Goal: Task Accomplishment & Management: Manage account settings

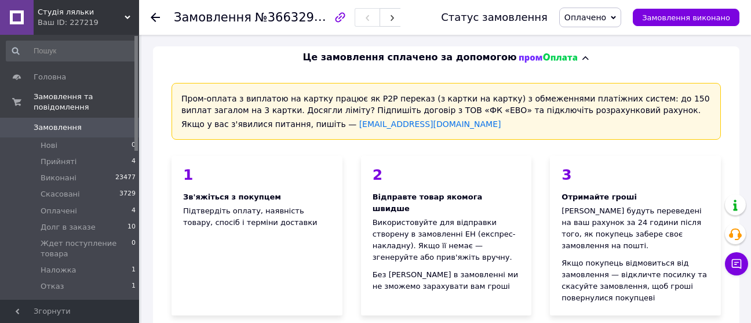
click at [643, 59] on div "Це замовлення сплачено за допомогою" at bounding box center [447, 57] width 580 height 13
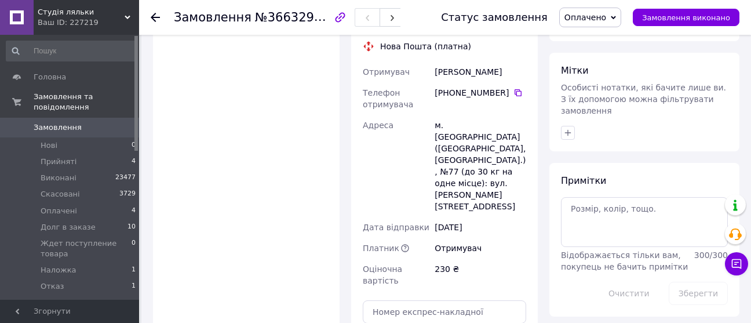
scroll to position [580, 0]
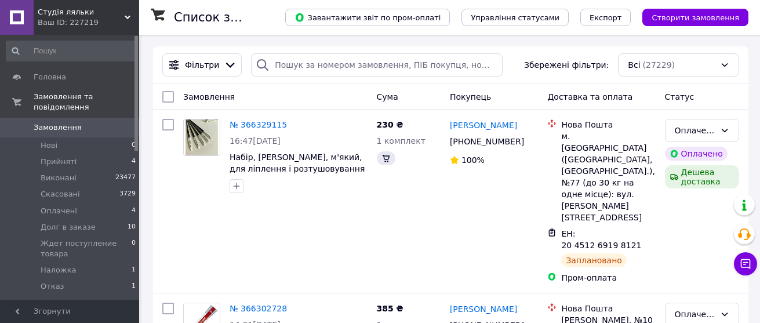
click at [428, 103] on div "Cума" at bounding box center [408, 96] width 73 height 21
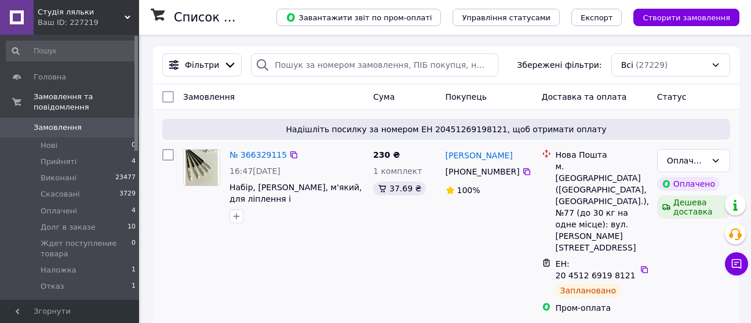
scroll to position [204, 0]
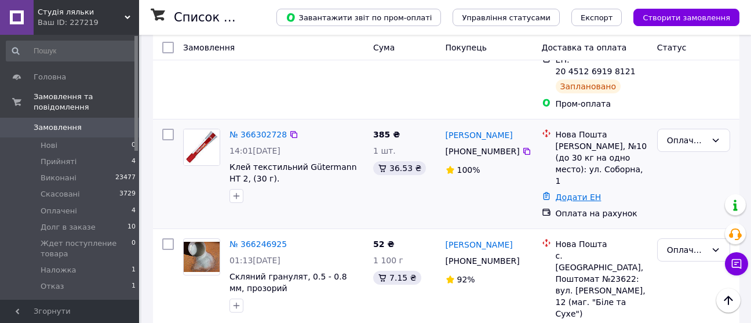
click at [569, 192] on link "Додати ЕН" at bounding box center [579, 196] width 46 height 9
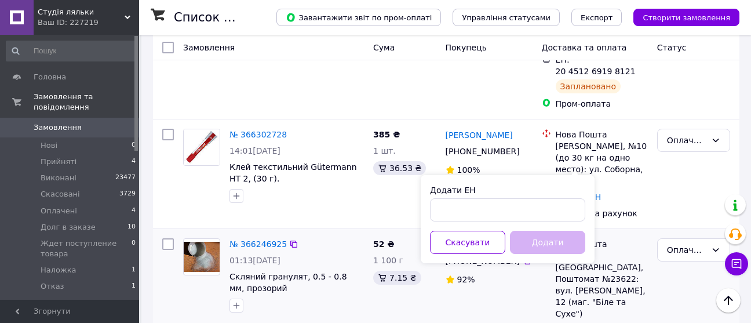
drag, startPoint x: 473, startPoint y: 242, endPoint x: 477, endPoint y: 292, distance: 49.5
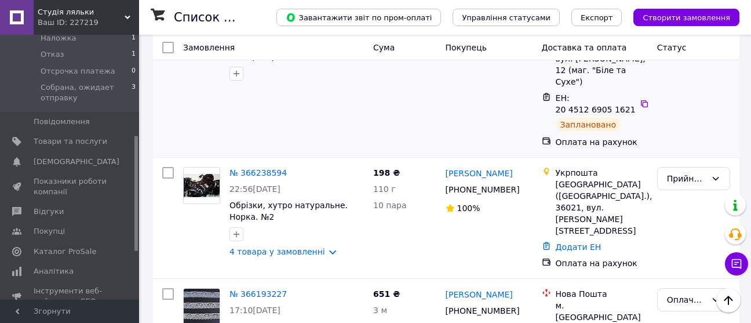
scroll to position [146, 0]
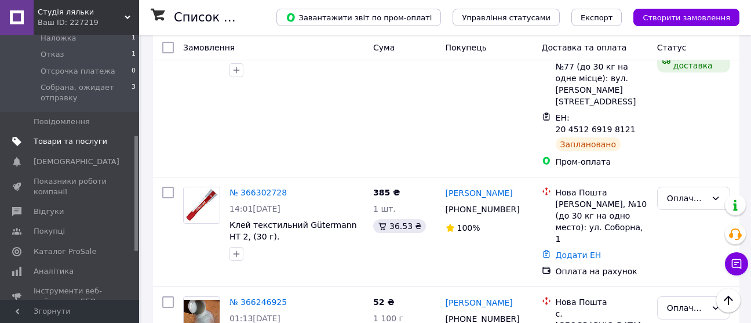
click at [68, 136] on span "Товари та послуги" at bounding box center [71, 141] width 74 height 10
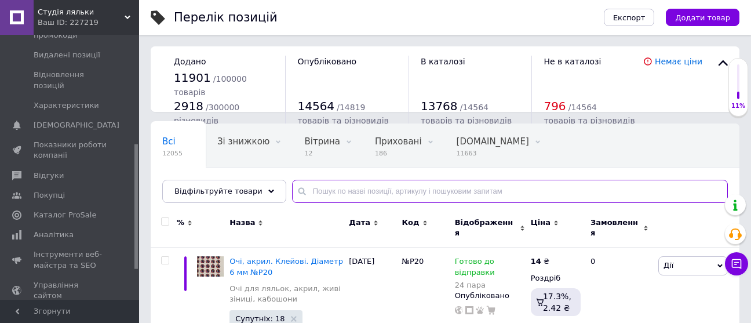
click at [316, 189] on input "text" at bounding box center [510, 191] width 436 height 23
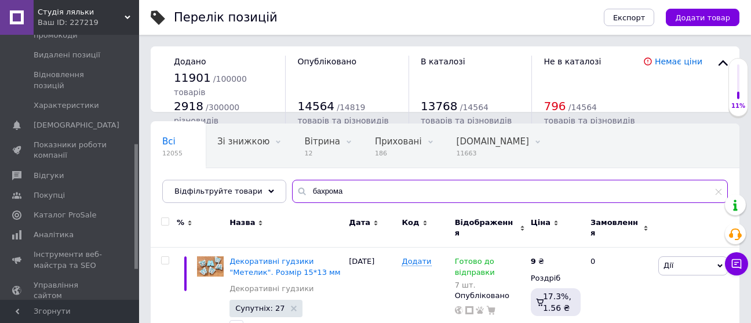
type input "бахрома"
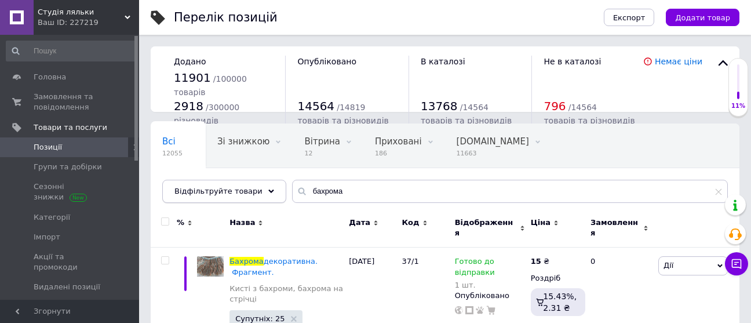
click at [199, 189] on span "Відфільтруйте товари" at bounding box center [219, 191] width 88 height 9
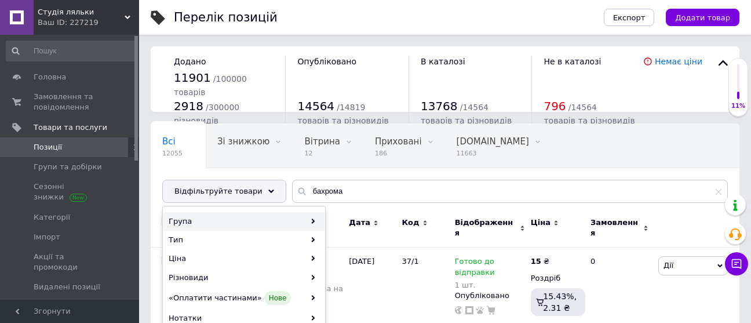
click at [231, 220] on div "Група" at bounding box center [244, 221] width 161 height 19
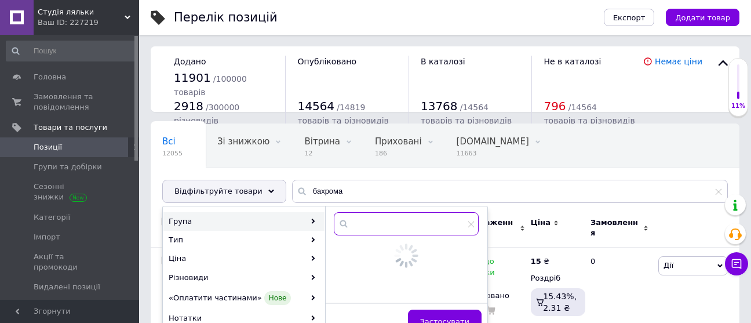
click at [362, 219] on input "text" at bounding box center [406, 223] width 145 height 23
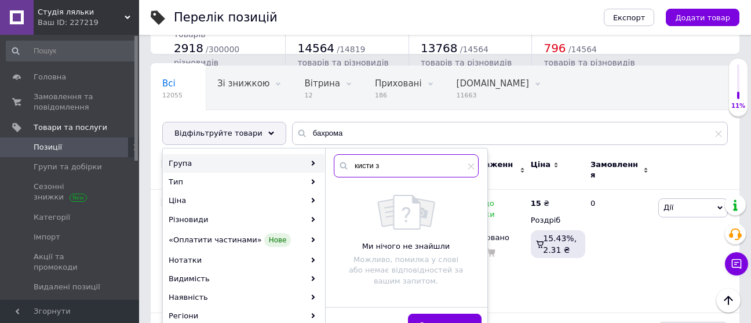
click at [356, 168] on input "кисти з" at bounding box center [406, 165] width 145 height 23
click at [354, 165] on input "істи з" at bounding box center [406, 165] width 145 height 23
click at [367, 166] on input "кісти з" at bounding box center [406, 165] width 145 height 23
drag, startPoint x: 388, startPoint y: 166, endPoint x: 350, endPoint y: 169, distance: 37.8
click at [350, 169] on input "кісті з" at bounding box center [406, 165] width 145 height 23
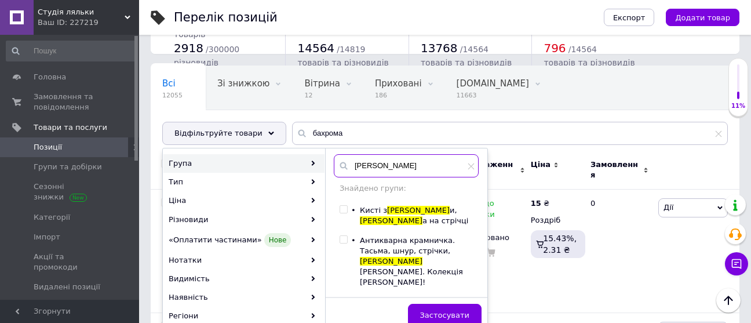
type input "[PERSON_NAME]"
click at [344, 207] on input "checkbox" at bounding box center [344, 210] width 8 height 8
checkbox input "true"
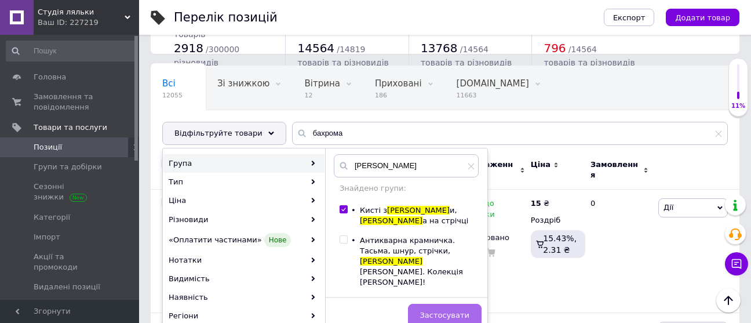
click at [455, 311] on span "Застосувати" at bounding box center [444, 315] width 49 height 9
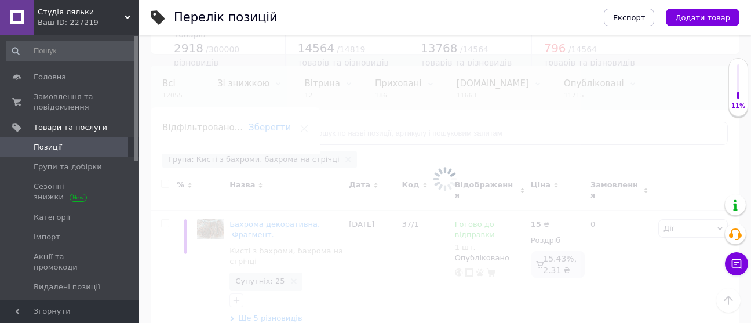
scroll to position [0, 90]
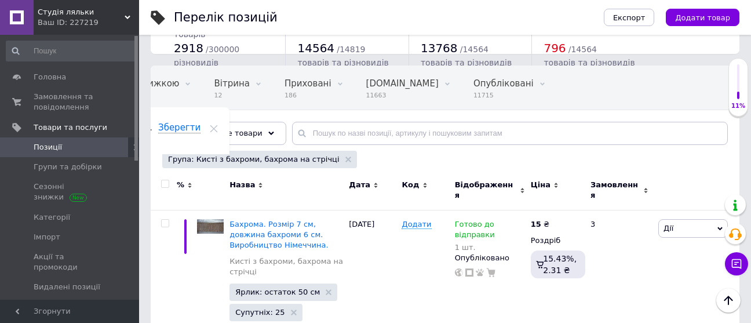
click at [165, 183] on input "checkbox" at bounding box center [165, 184] width 8 height 8
checkbox input "true"
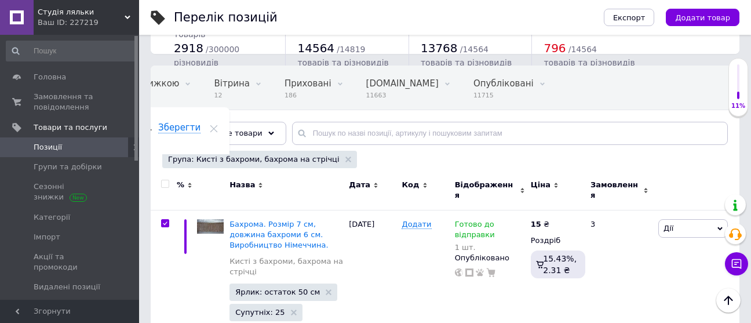
checkbox input "true"
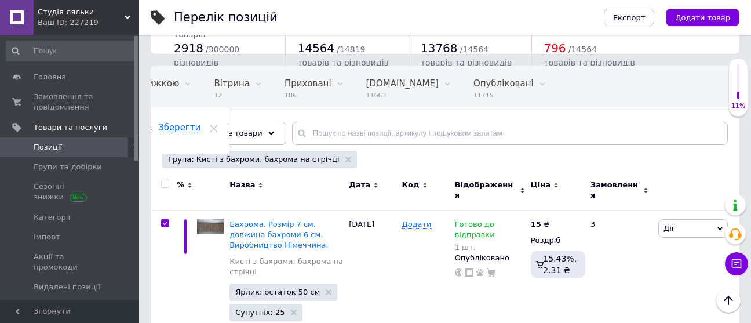
checkbox input "true"
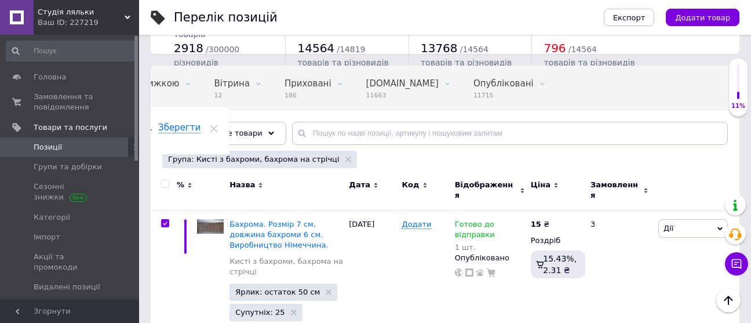
checkbox input "true"
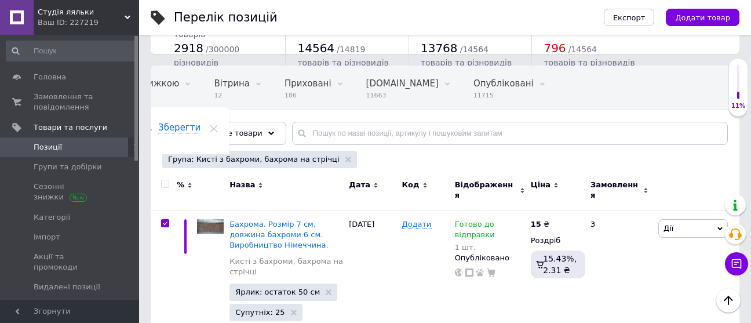
checkbox input "true"
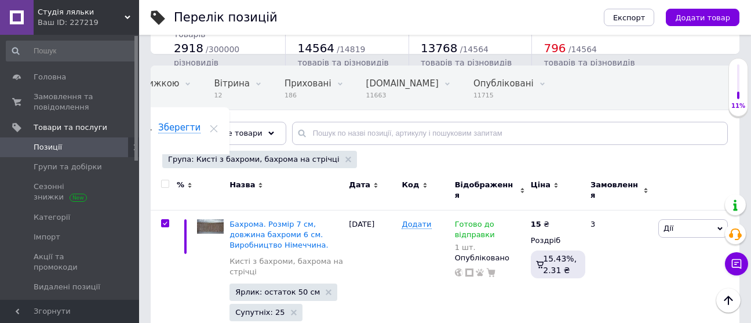
checkbox input "true"
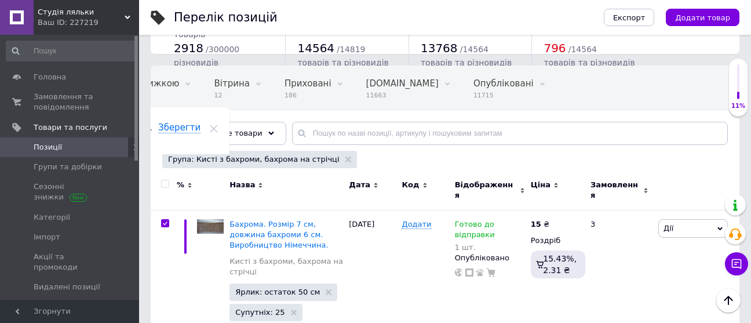
checkbox input "true"
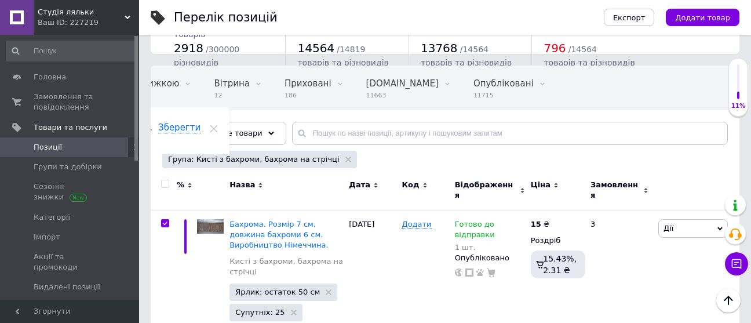
checkbox input "true"
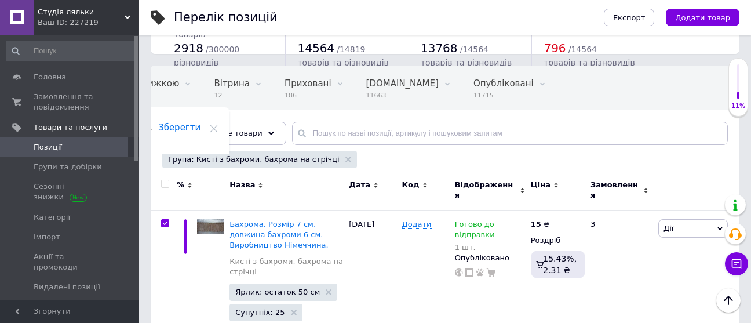
checkbox input "true"
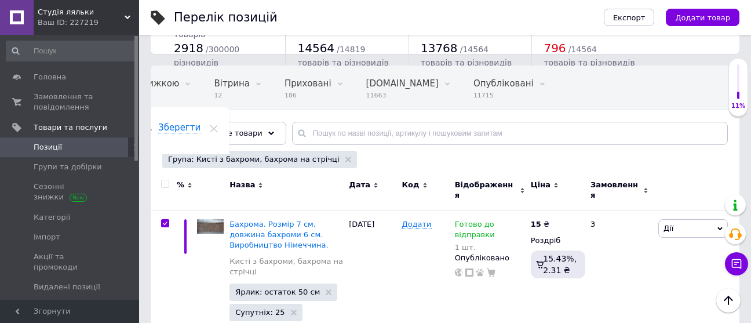
checkbox input "true"
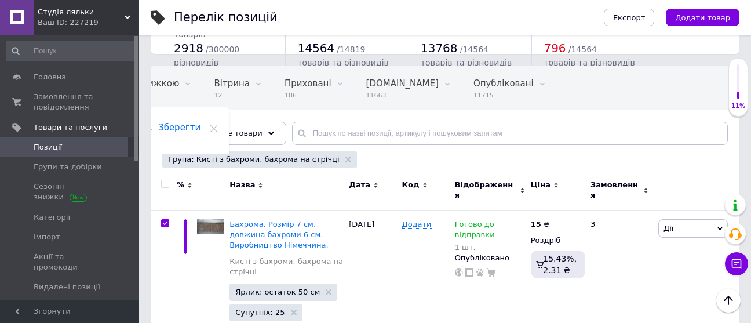
checkbox input "true"
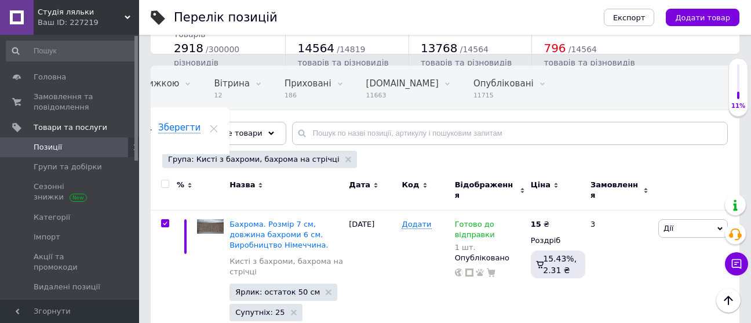
checkbox input "true"
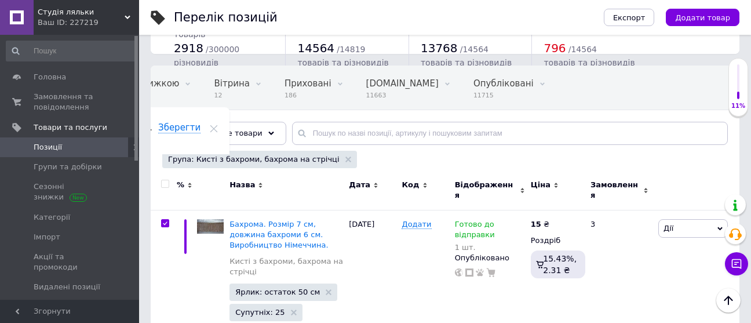
checkbox input "true"
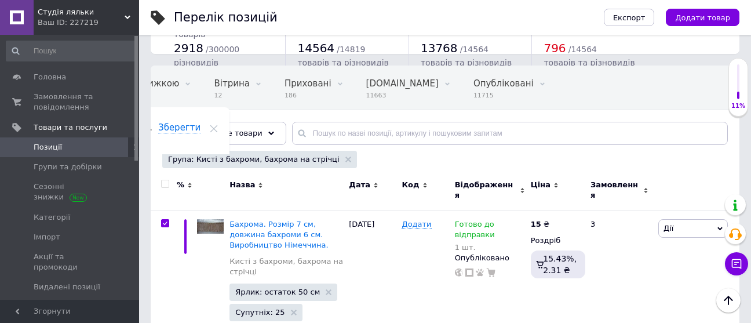
checkbox input "true"
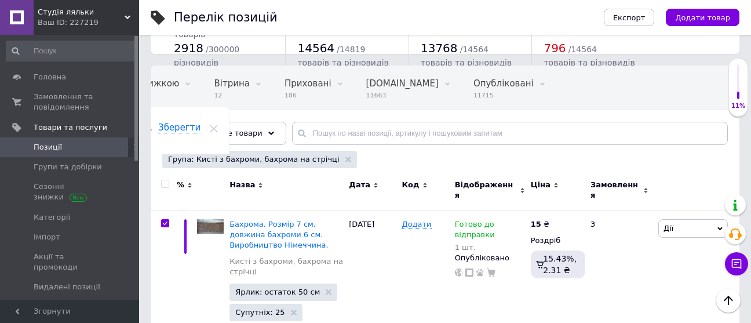
checkbox input "true"
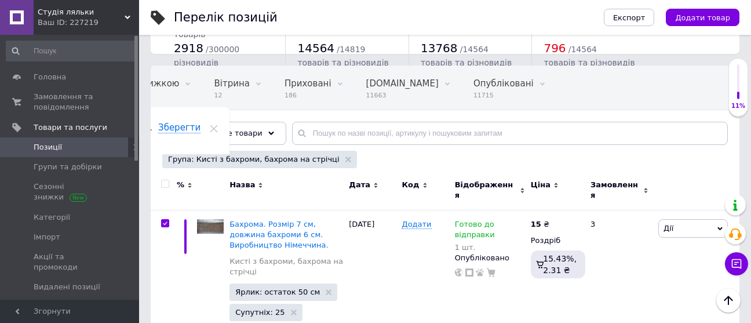
checkbox input "true"
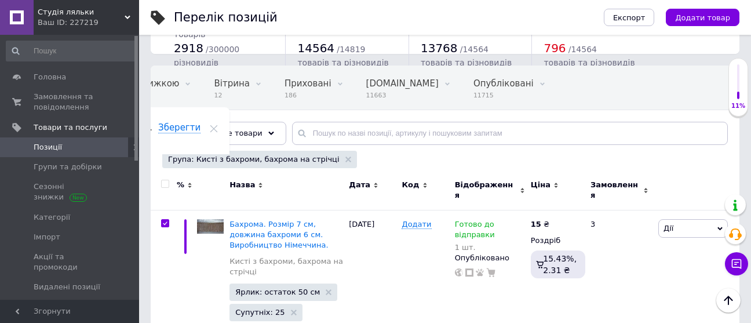
checkbox input "true"
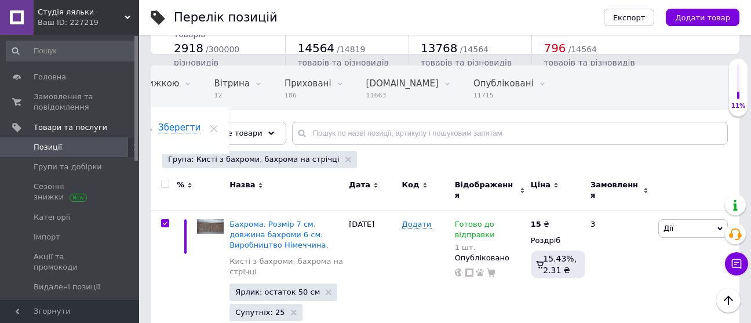
checkbox input "true"
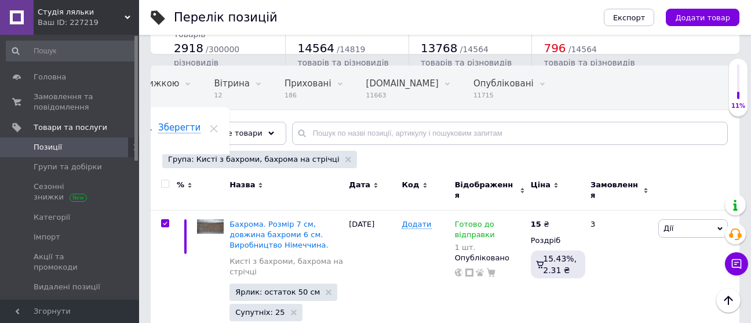
checkbox input "true"
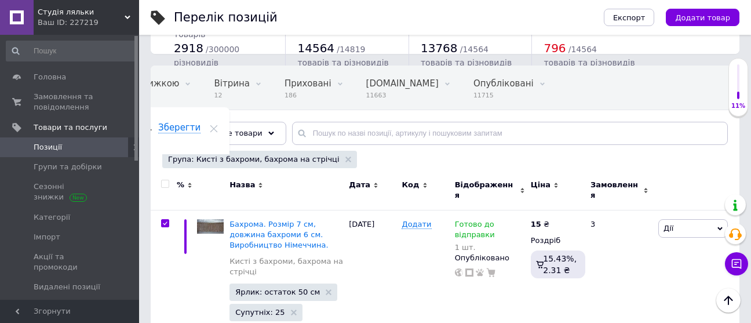
checkbox input "true"
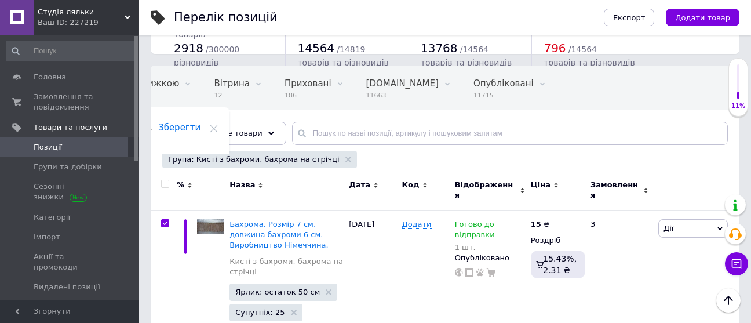
checkbox input "true"
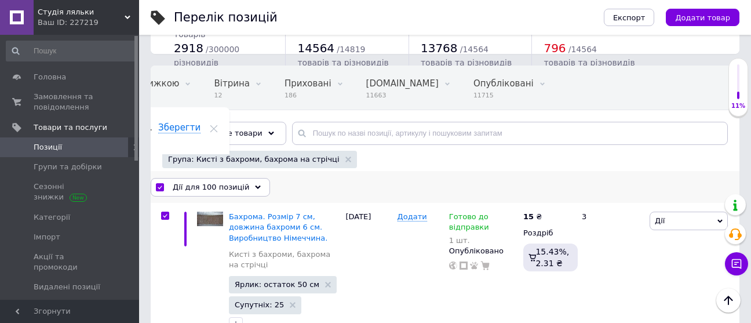
click at [198, 186] on span "Дії для 100 позицій" at bounding box center [211, 187] width 77 height 10
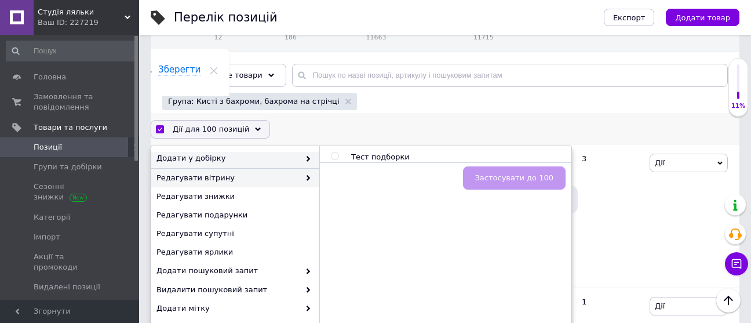
scroll to position [116, 0]
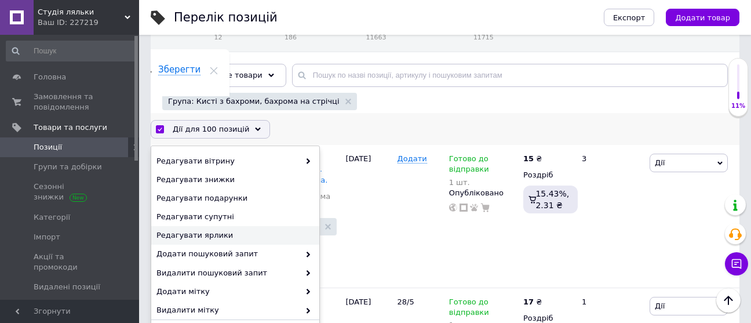
click at [204, 235] on span "Редагувати ярлики" at bounding box center [234, 235] width 155 height 10
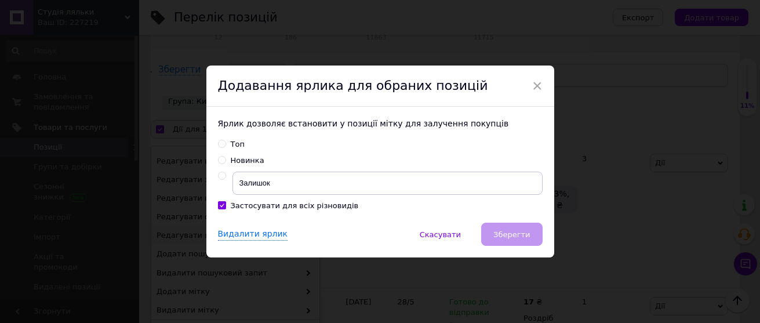
click at [220, 175] on input "radio" at bounding box center [222, 176] width 8 height 8
radio input "true"
click at [512, 237] on span "Зберегти" at bounding box center [511, 234] width 37 height 9
drag, startPoint x: 521, startPoint y: 236, endPoint x: 510, endPoint y: 241, distance: 12.0
click at [517, 238] on div "Видалити ярлик   Скасувати   Зберегти" at bounding box center [380, 240] width 348 height 35
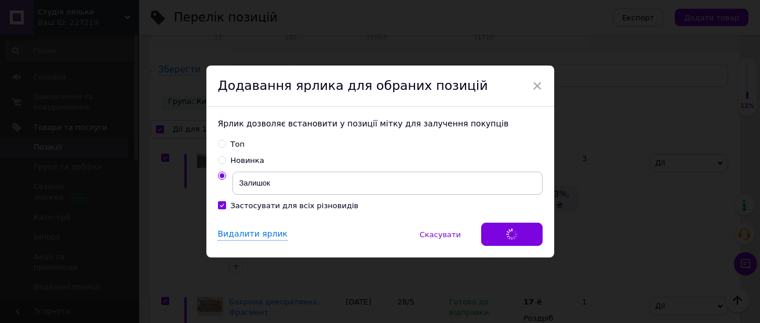
drag, startPoint x: 535, startPoint y: 80, endPoint x: 182, endPoint y: 3, distance: 361.3
click at [535, 83] on span "×" at bounding box center [537, 86] width 10 height 20
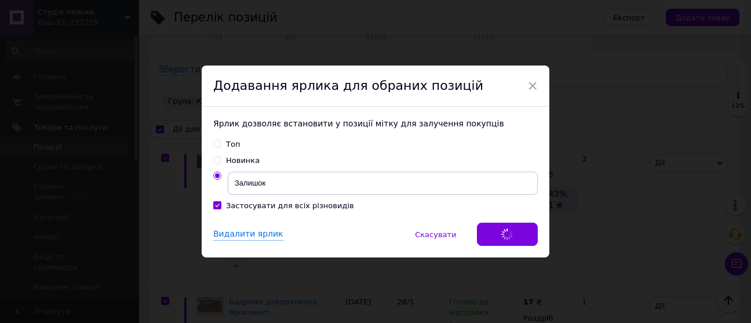
scroll to position [0, 82]
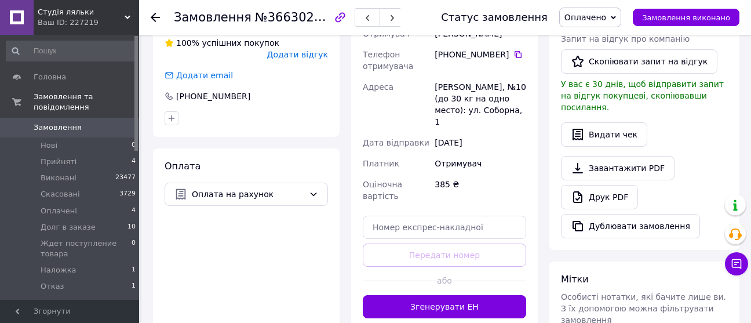
scroll to position [307, 0]
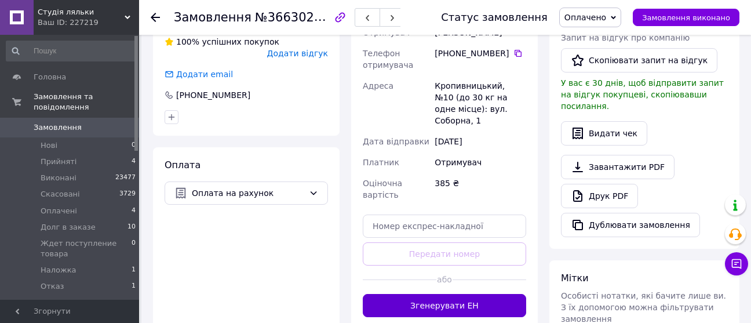
click at [454, 294] on button "Згенерувати ЕН" at bounding box center [445, 305] width 164 height 23
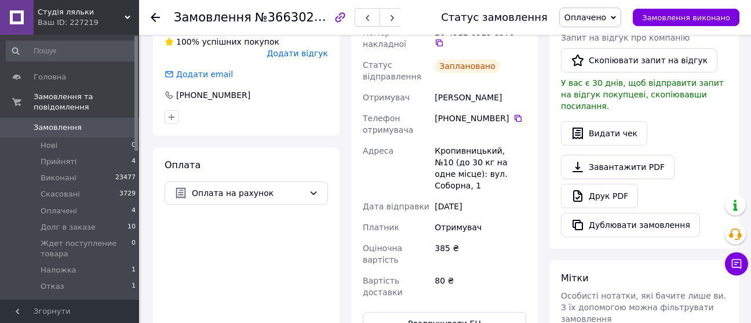
click at [155, 17] on use at bounding box center [155, 17] width 9 height 9
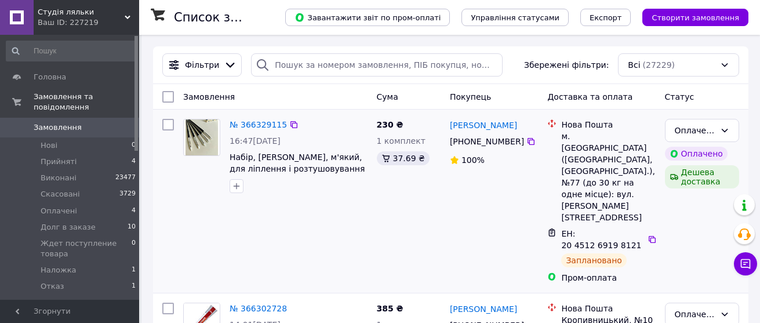
click at [639, 114] on div "№ 366329115 16:47, 12.10.2025 Набір, Пензль силіконовий, м'який, для ліплення і…" at bounding box center [450, 201] width 595 height 183
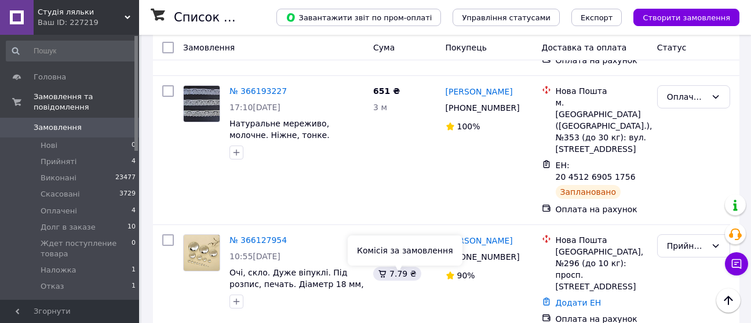
scroll to position [638, 0]
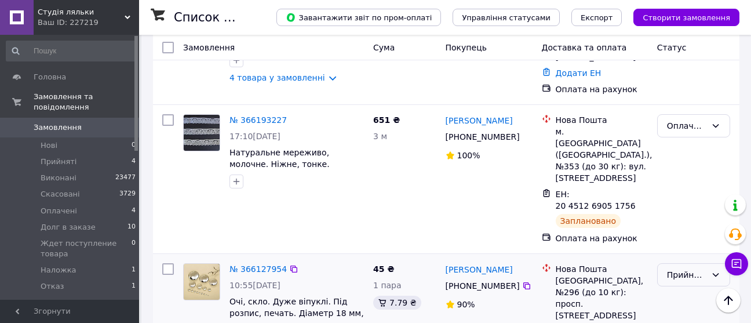
click at [677, 268] on div "Прийнято" at bounding box center [686, 274] width 39 height 13
click at [690, 248] on li "Оплачено" at bounding box center [694, 249] width 72 height 21
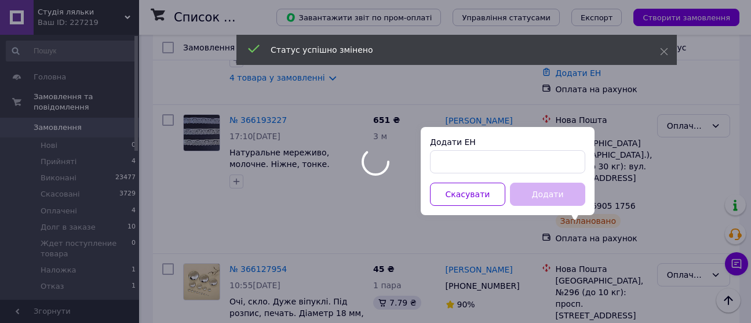
click at [265, 173] on div at bounding box center [375, 161] width 751 height 323
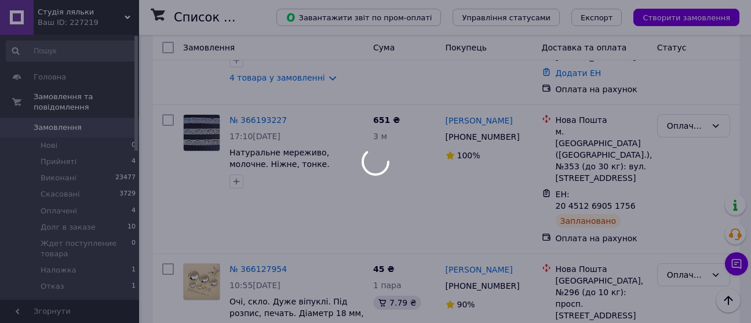
click at [266, 173] on div at bounding box center [375, 161] width 751 height 323
click at [267, 176] on div at bounding box center [375, 161] width 751 height 323
click at [266, 176] on div at bounding box center [375, 161] width 751 height 323
click at [266, 175] on div at bounding box center [375, 161] width 751 height 323
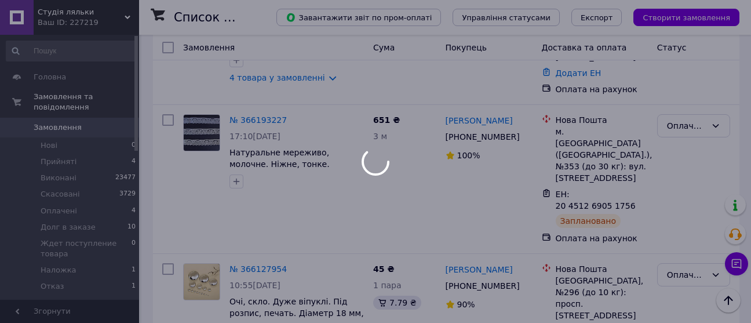
click at [266, 175] on div at bounding box center [375, 161] width 751 height 323
click at [266, 264] on link "№ 366127954" at bounding box center [258, 268] width 57 height 9
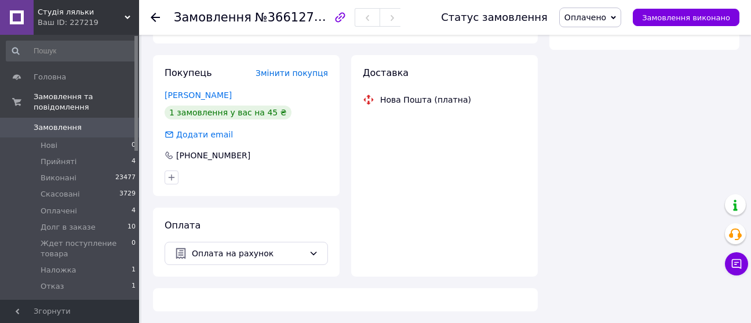
scroll to position [497, 0]
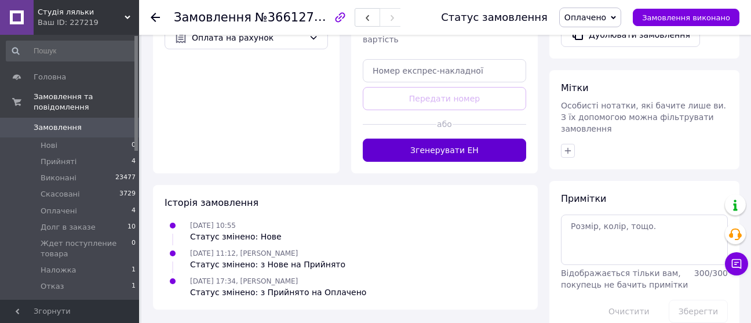
click at [432, 139] on button "Згенерувати ЕН" at bounding box center [445, 150] width 164 height 23
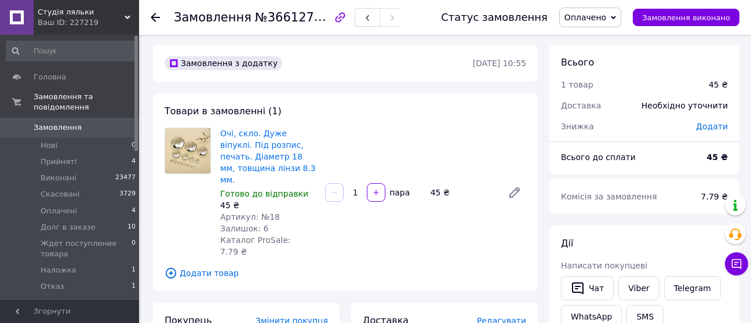
scroll to position [0, 0]
